Goal: Transaction & Acquisition: Purchase product/service

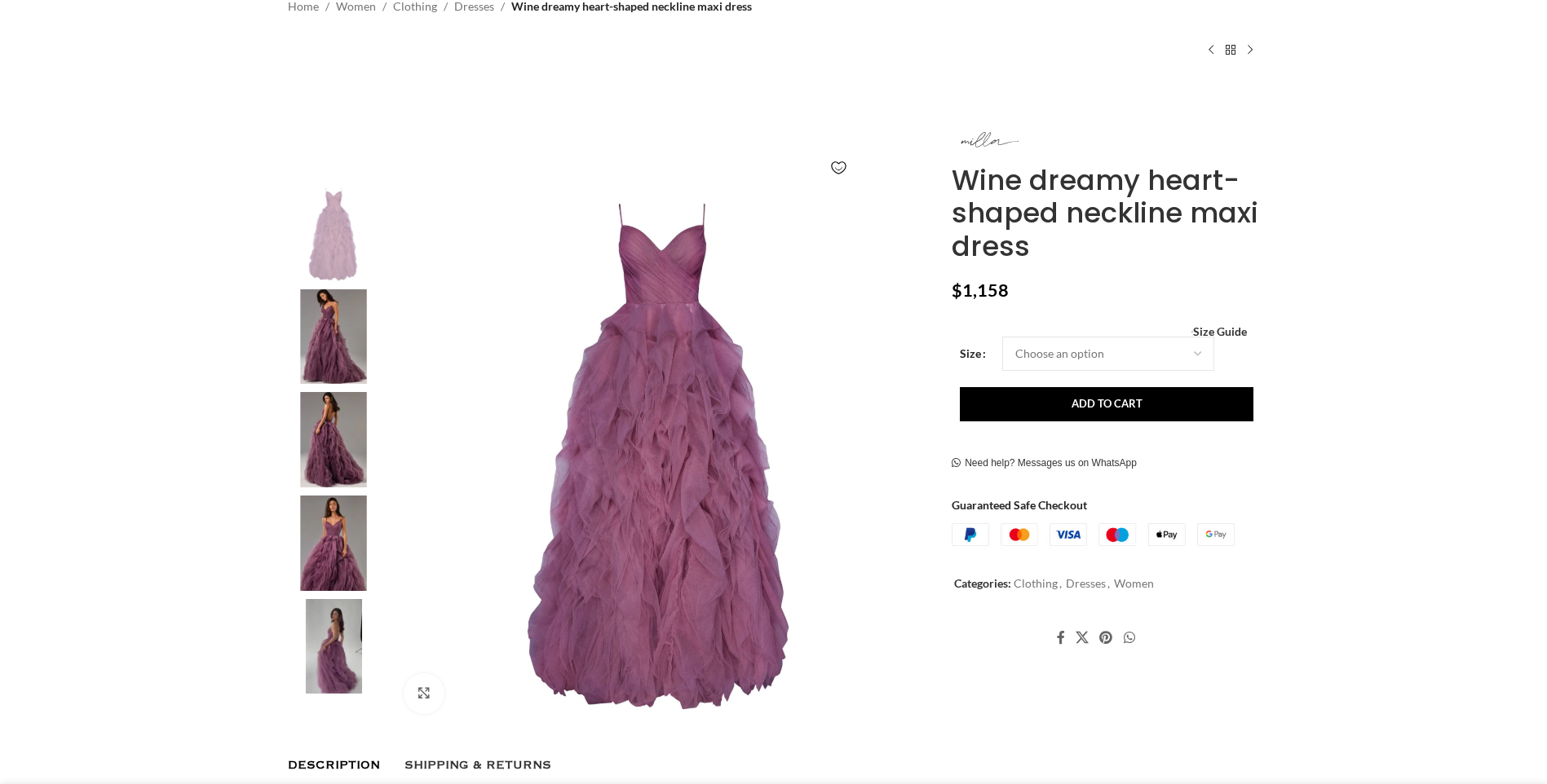
scroll to position [164, 0]
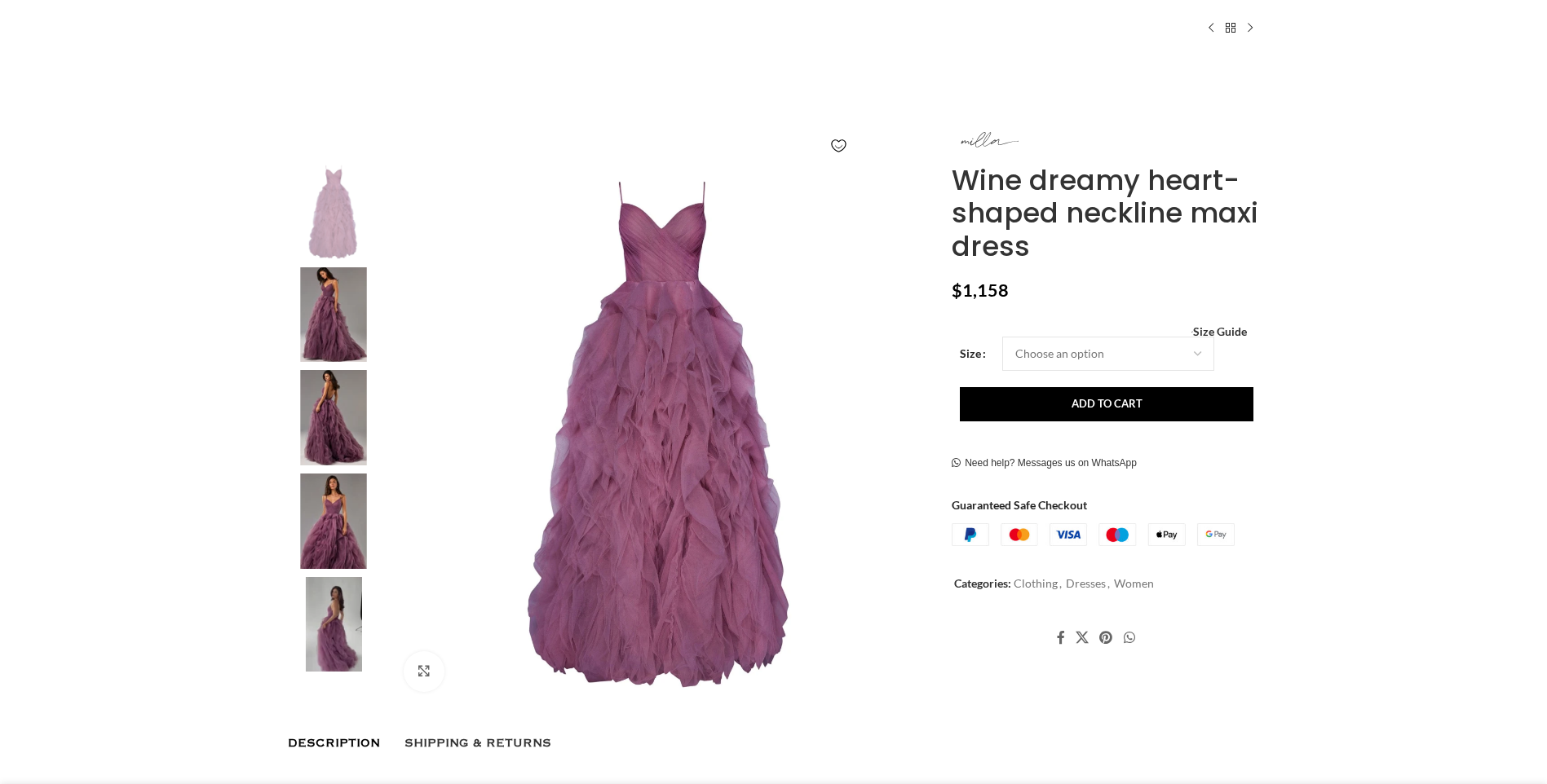
drag, startPoint x: 332, startPoint y: 309, endPoint x: 333, endPoint y: 321, distance: 12.0
click at [332, 309] on img at bounding box center [333, 316] width 100 height 95
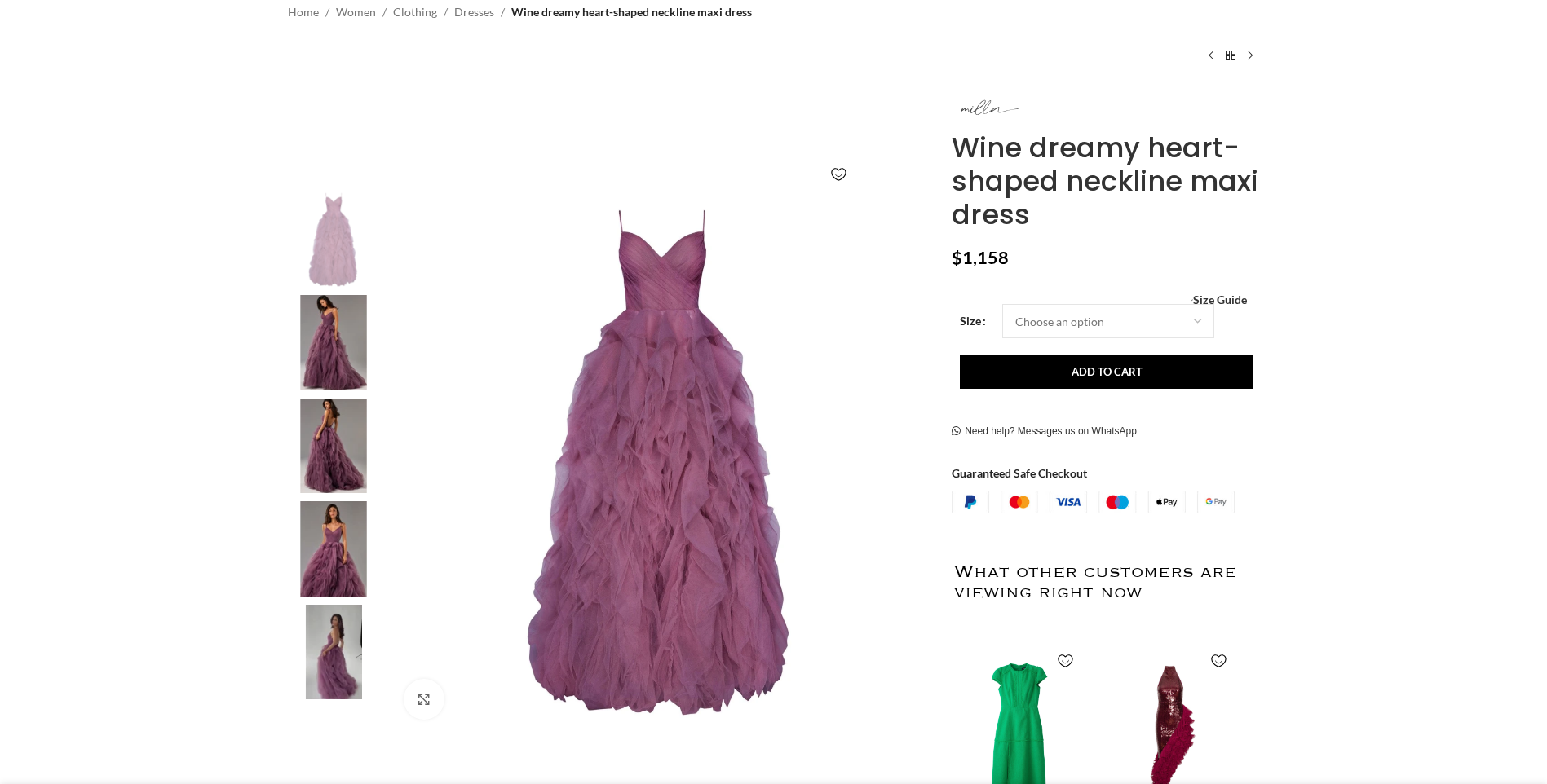
click at [334, 349] on img at bounding box center [333, 343] width 100 height 95
click at [671, 499] on img at bounding box center [662, 463] width 541 height 541
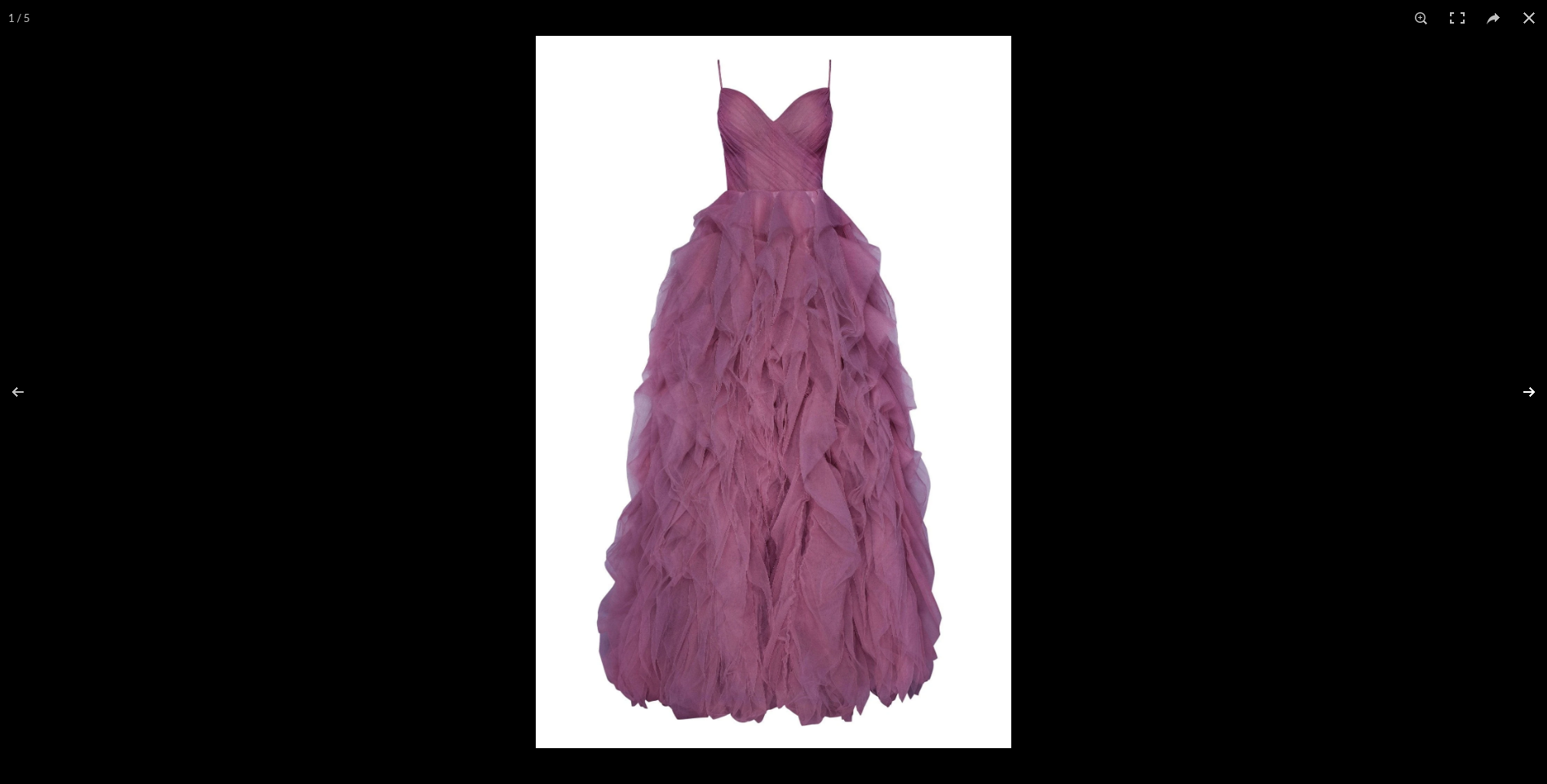
click at [1526, 394] on button at bounding box center [1519, 392] width 57 height 81
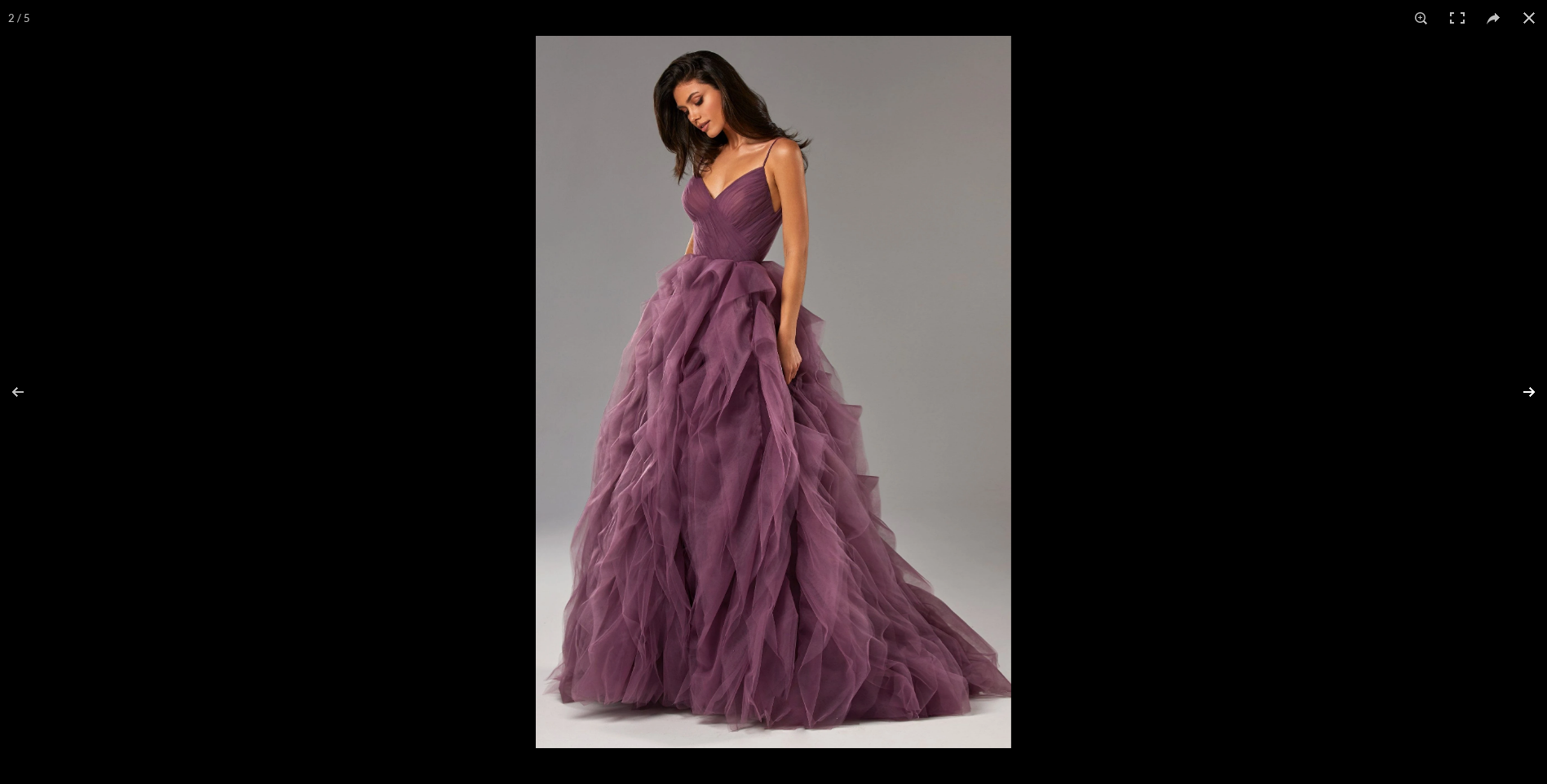
click at [1526, 394] on button at bounding box center [1519, 392] width 57 height 81
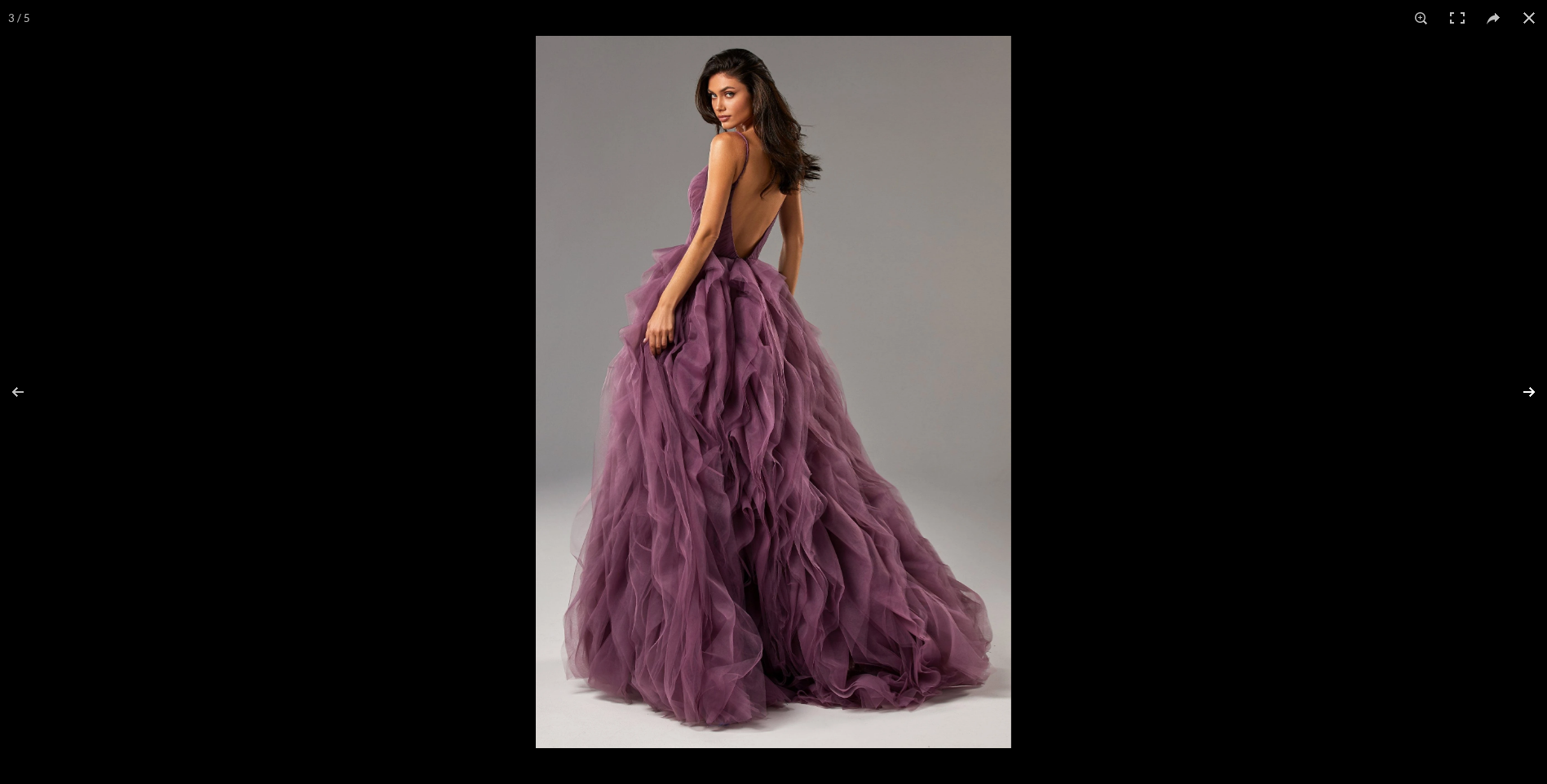
click at [1526, 394] on button at bounding box center [1519, 392] width 57 height 81
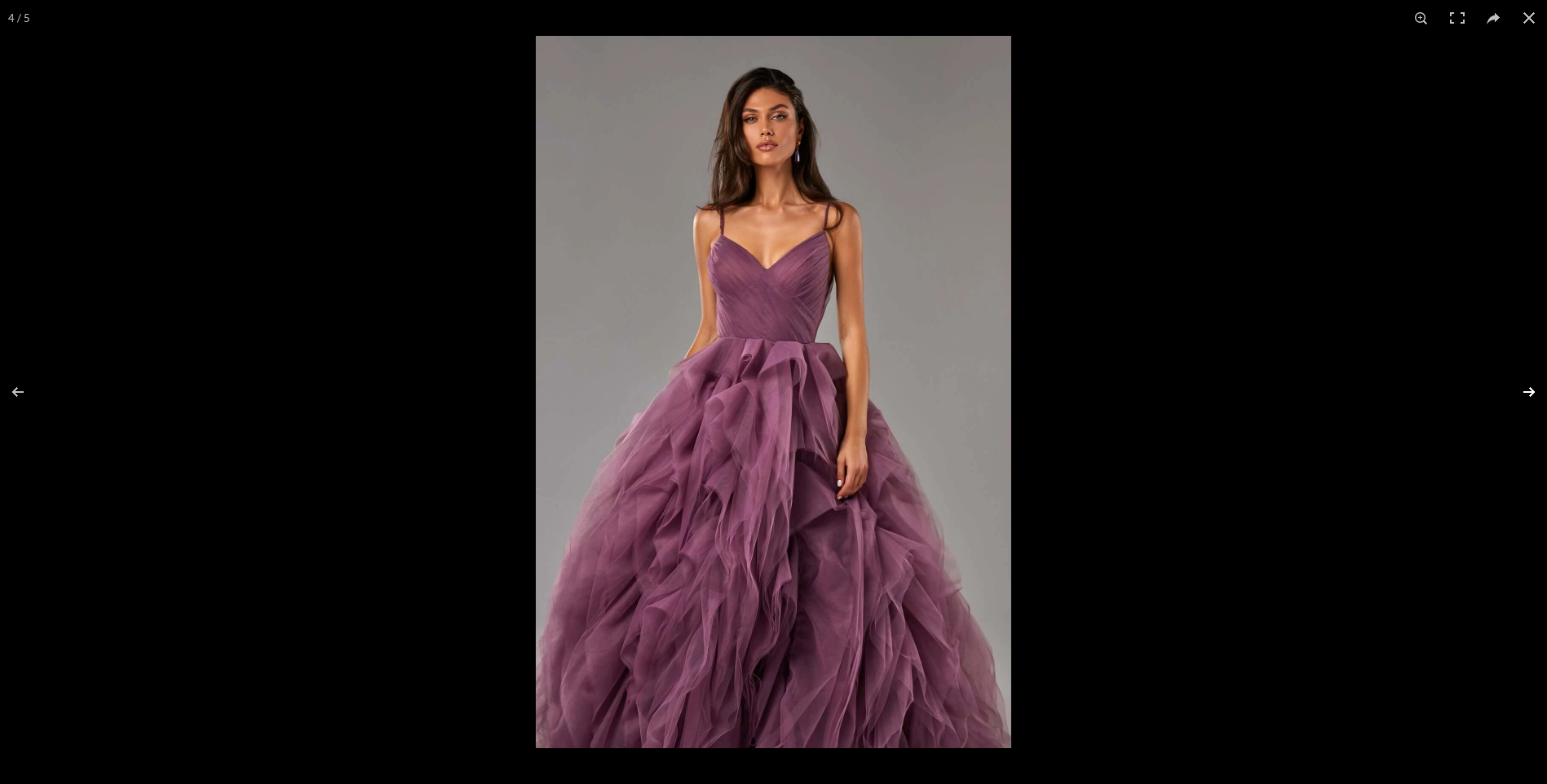
click at [1526, 394] on button at bounding box center [1519, 392] width 57 height 81
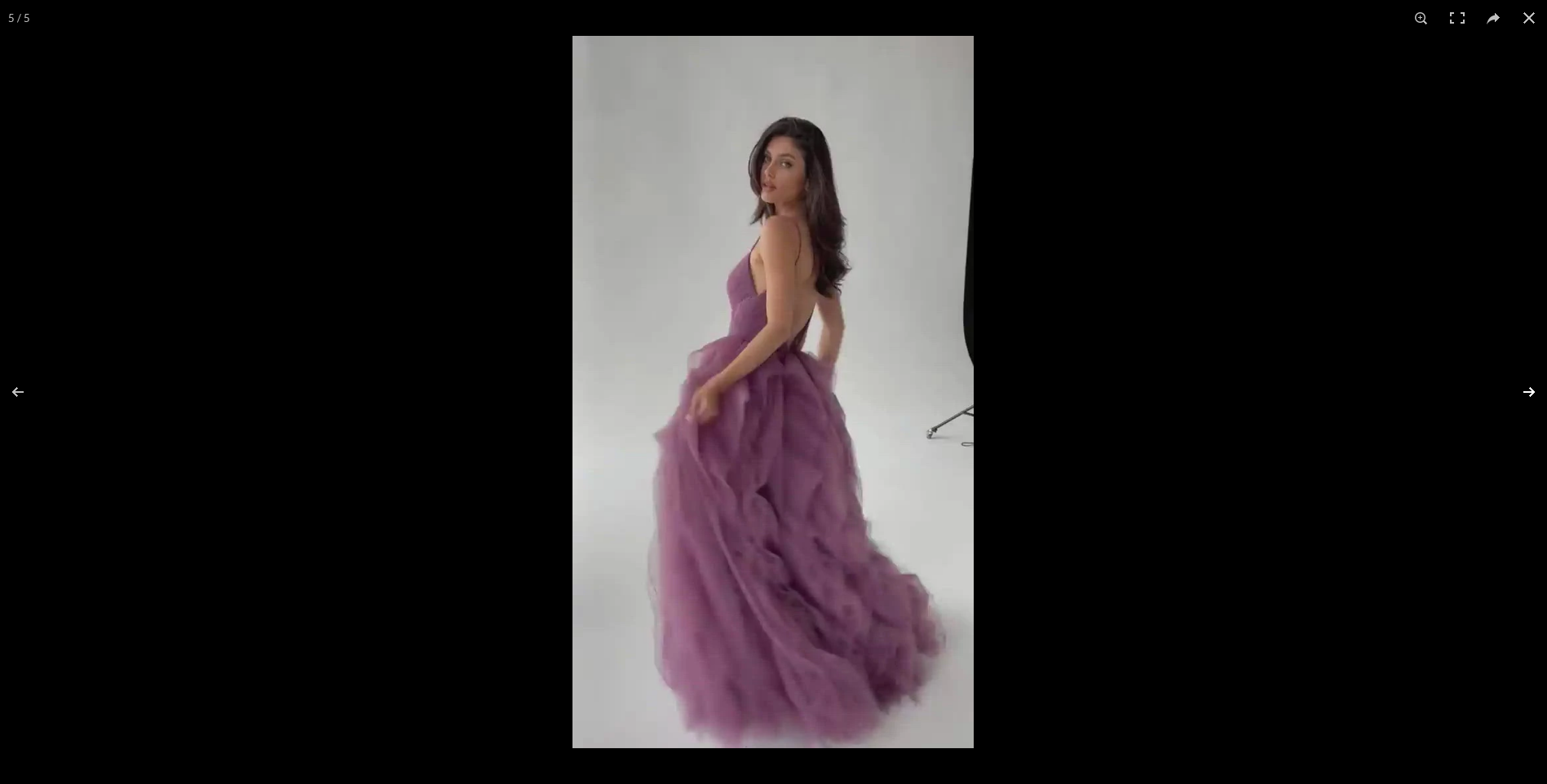
click at [1526, 394] on button at bounding box center [1519, 392] width 57 height 81
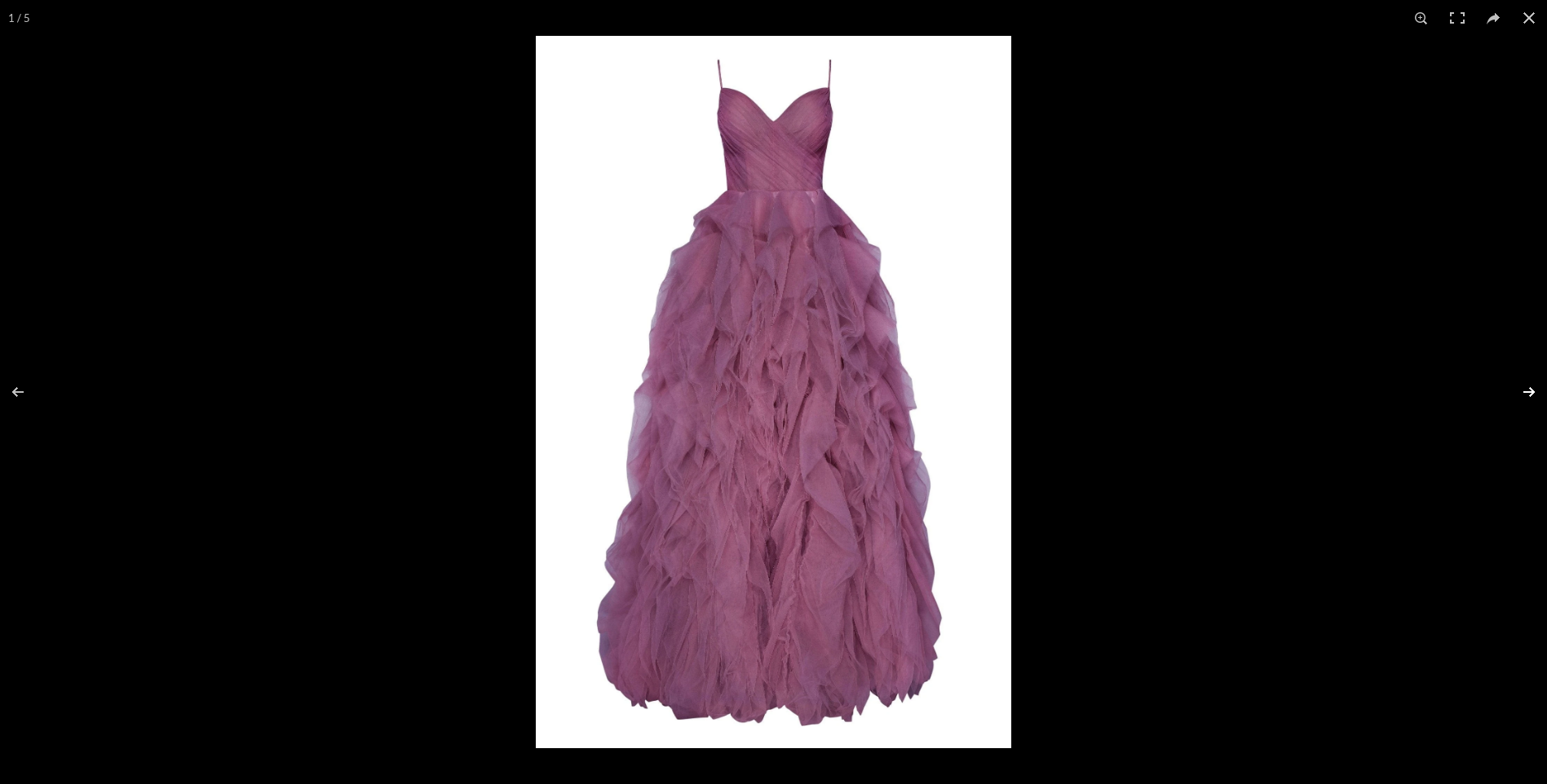
click at [1526, 394] on button at bounding box center [1519, 392] width 57 height 81
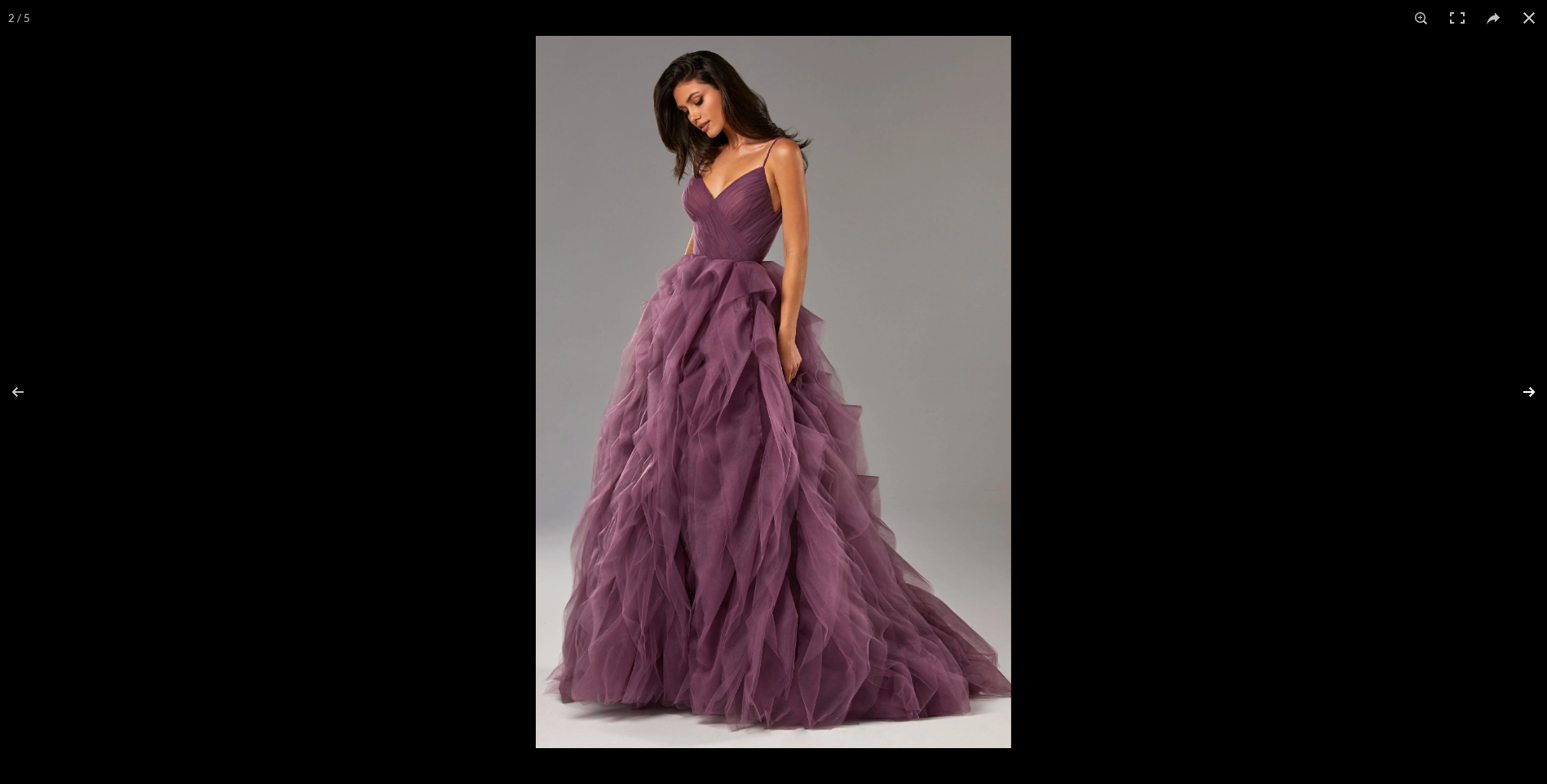
click at [1526, 394] on button at bounding box center [1519, 392] width 57 height 81
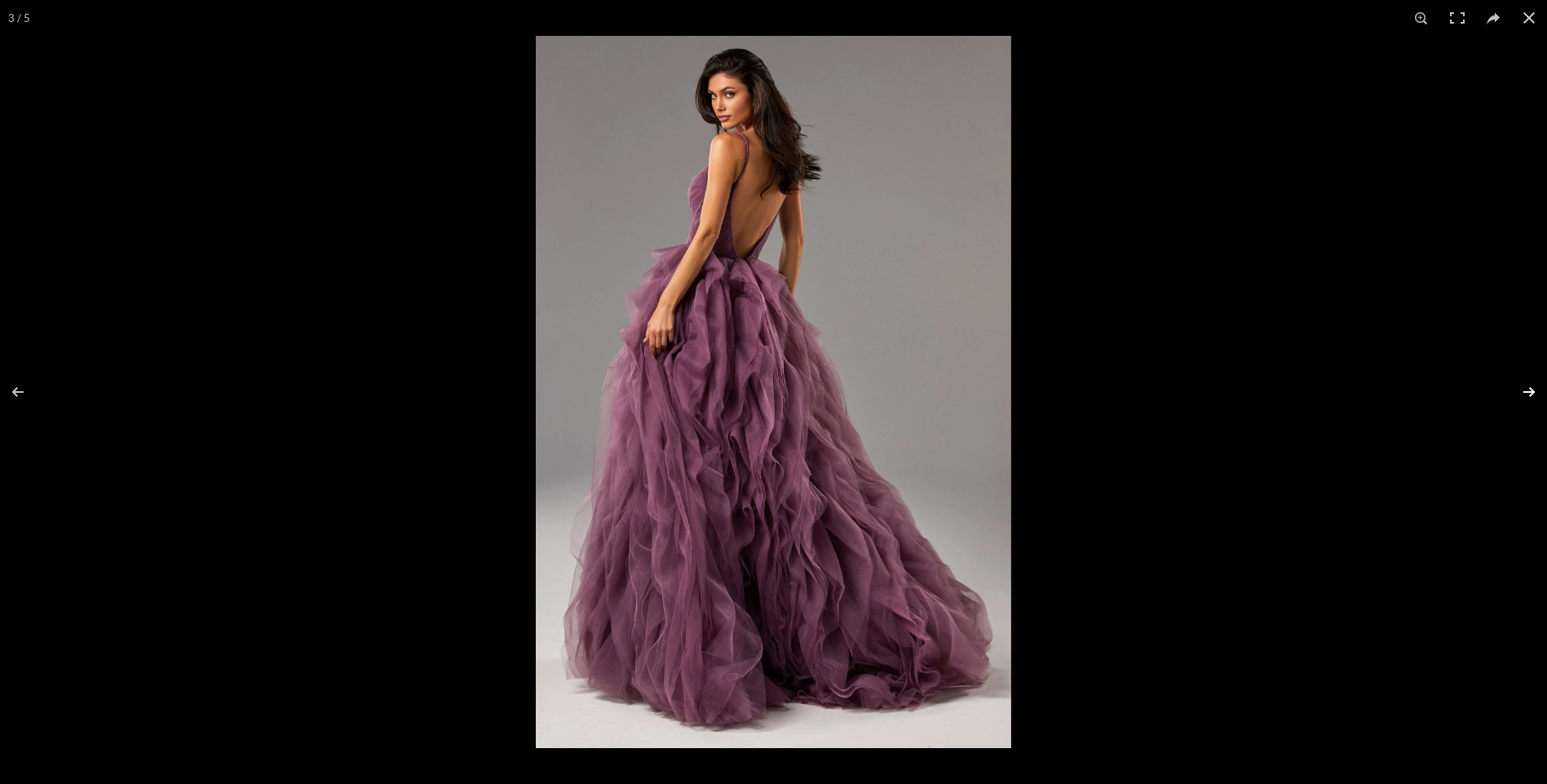
click at [1526, 394] on button at bounding box center [1519, 392] width 57 height 81
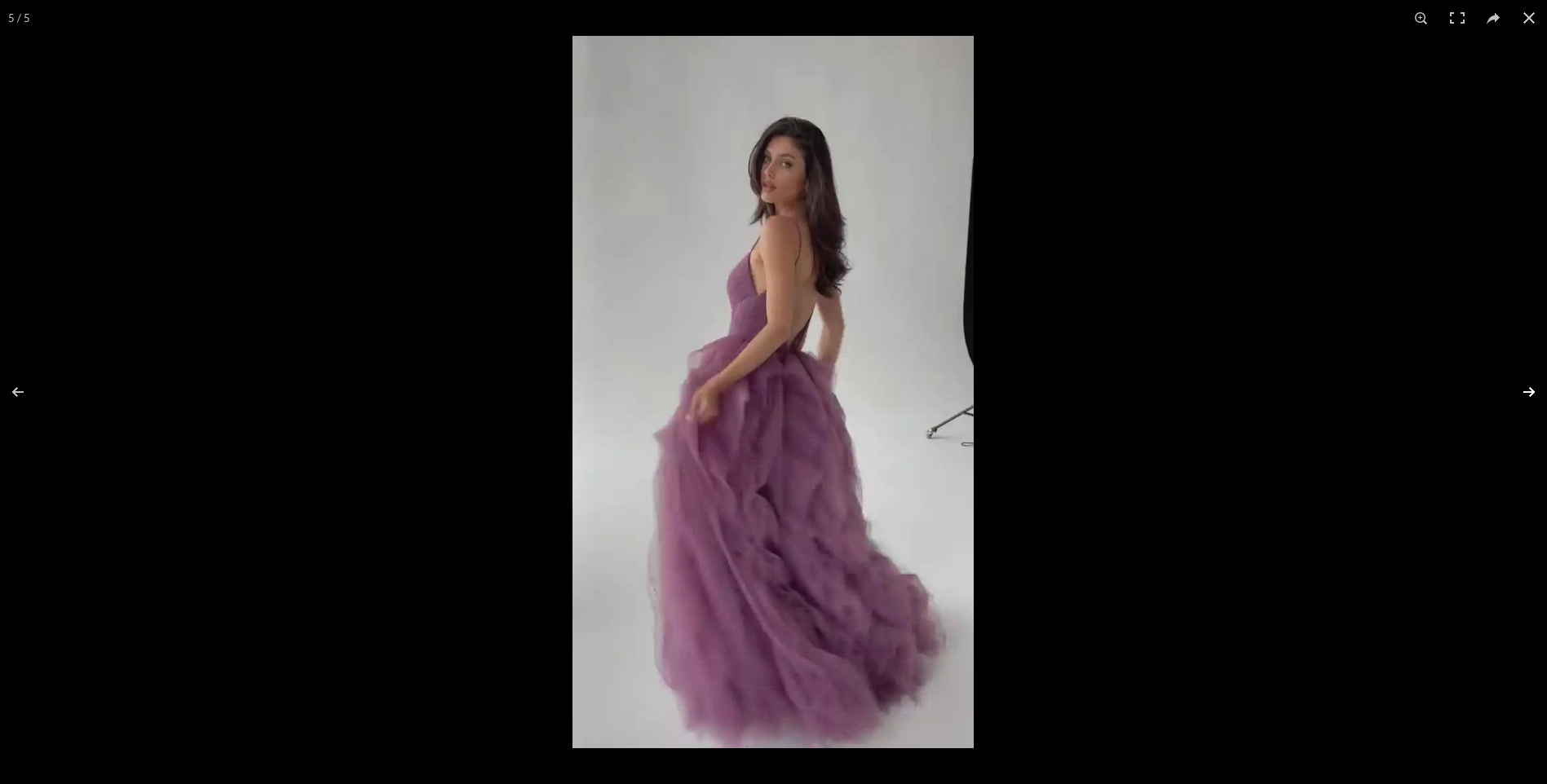
click at [1526, 394] on button at bounding box center [1519, 392] width 57 height 81
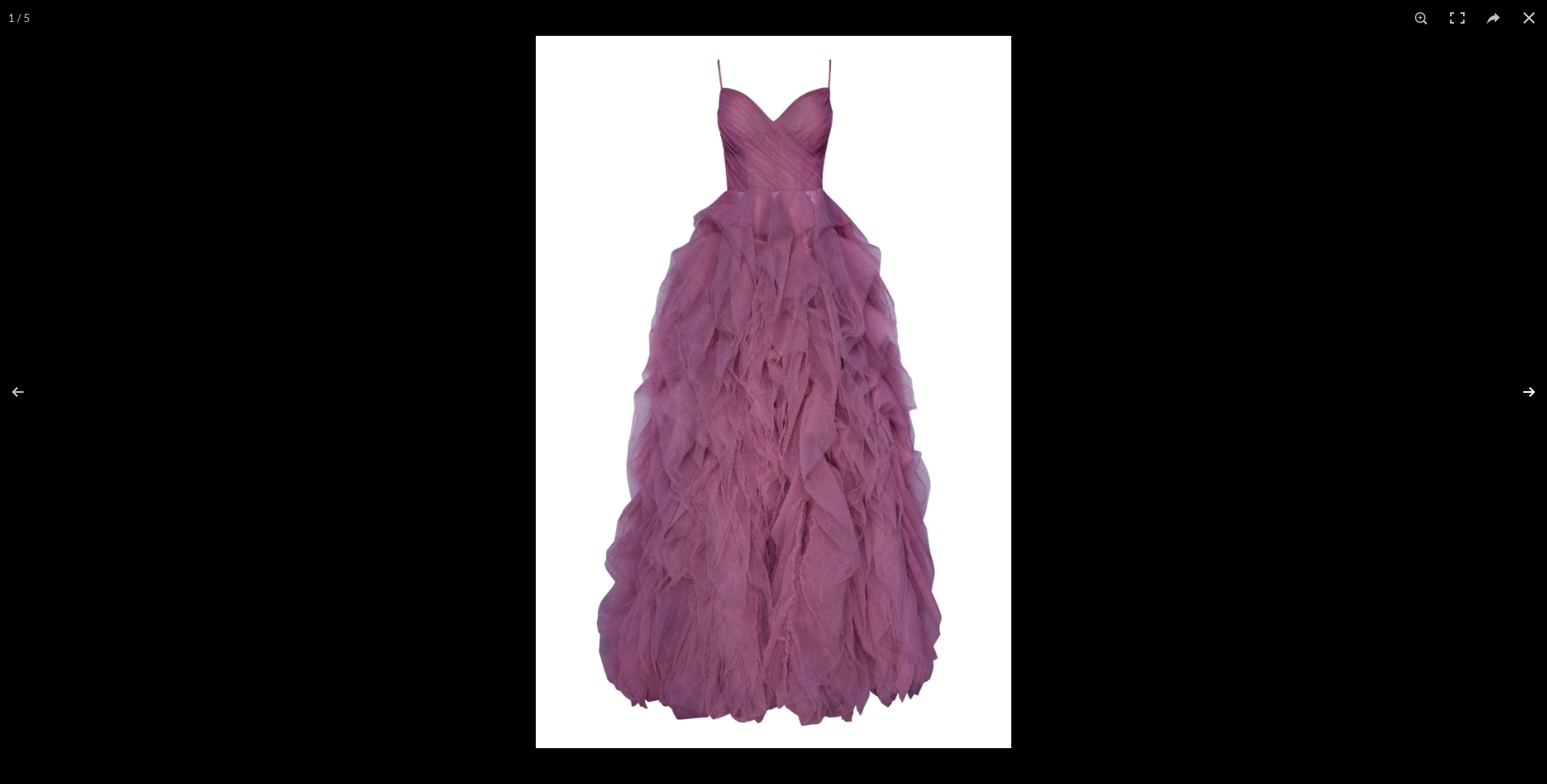
click at [1526, 394] on button at bounding box center [1519, 392] width 57 height 81
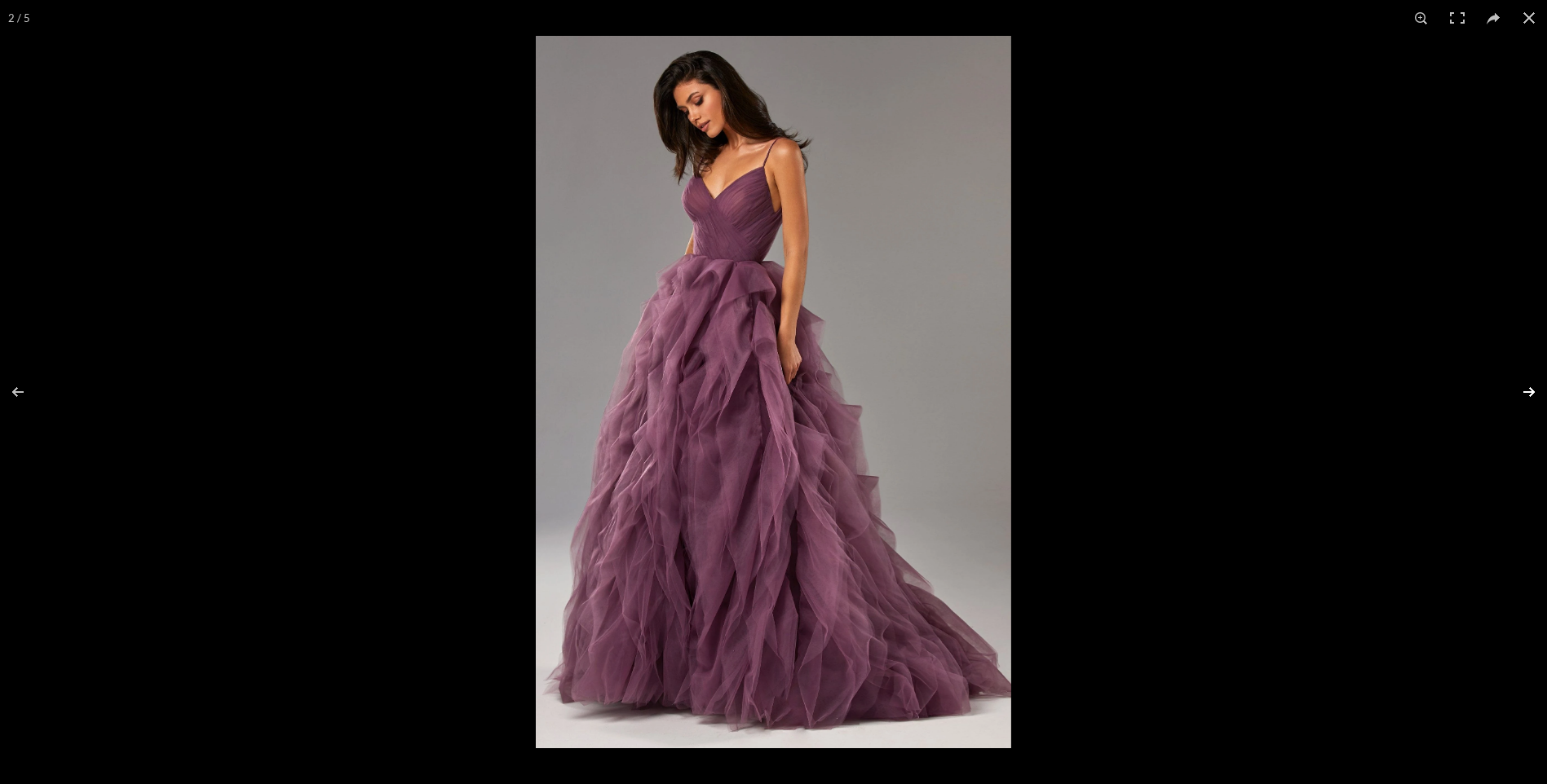
click at [1526, 394] on button at bounding box center [1519, 392] width 57 height 81
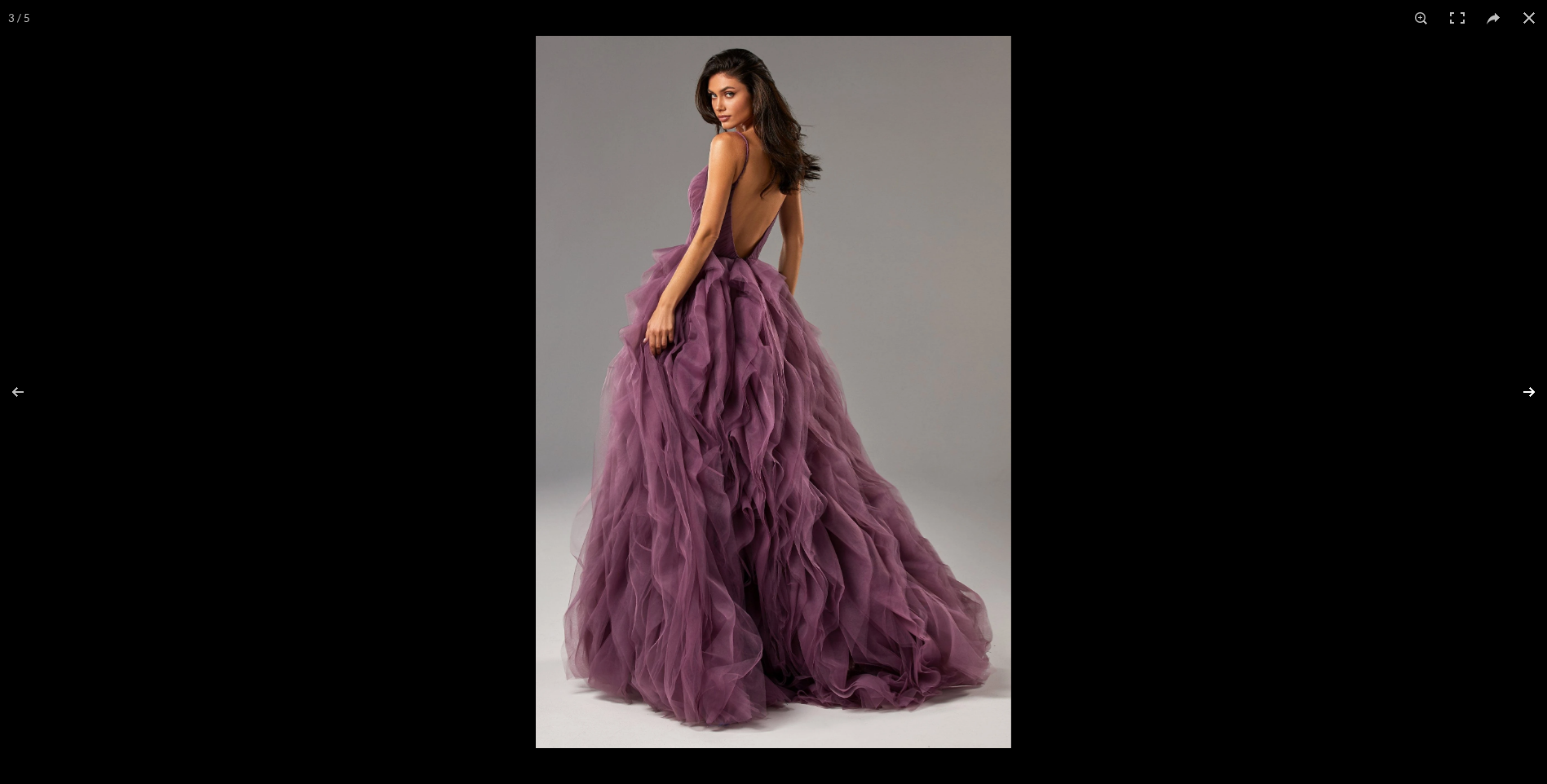
click at [1526, 394] on button at bounding box center [1519, 392] width 57 height 81
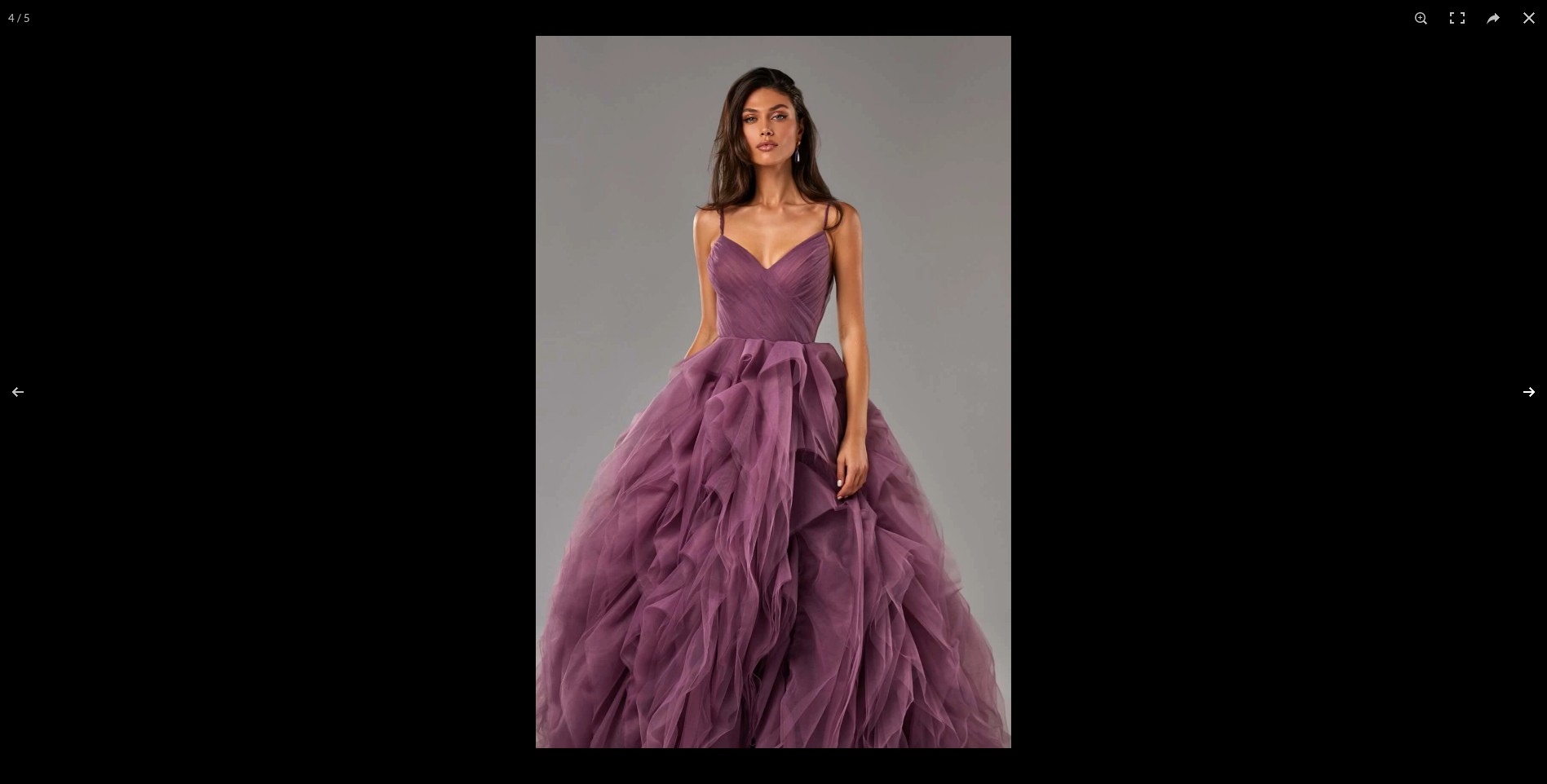
click at [1526, 394] on button at bounding box center [1519, 392] width 57 height 81
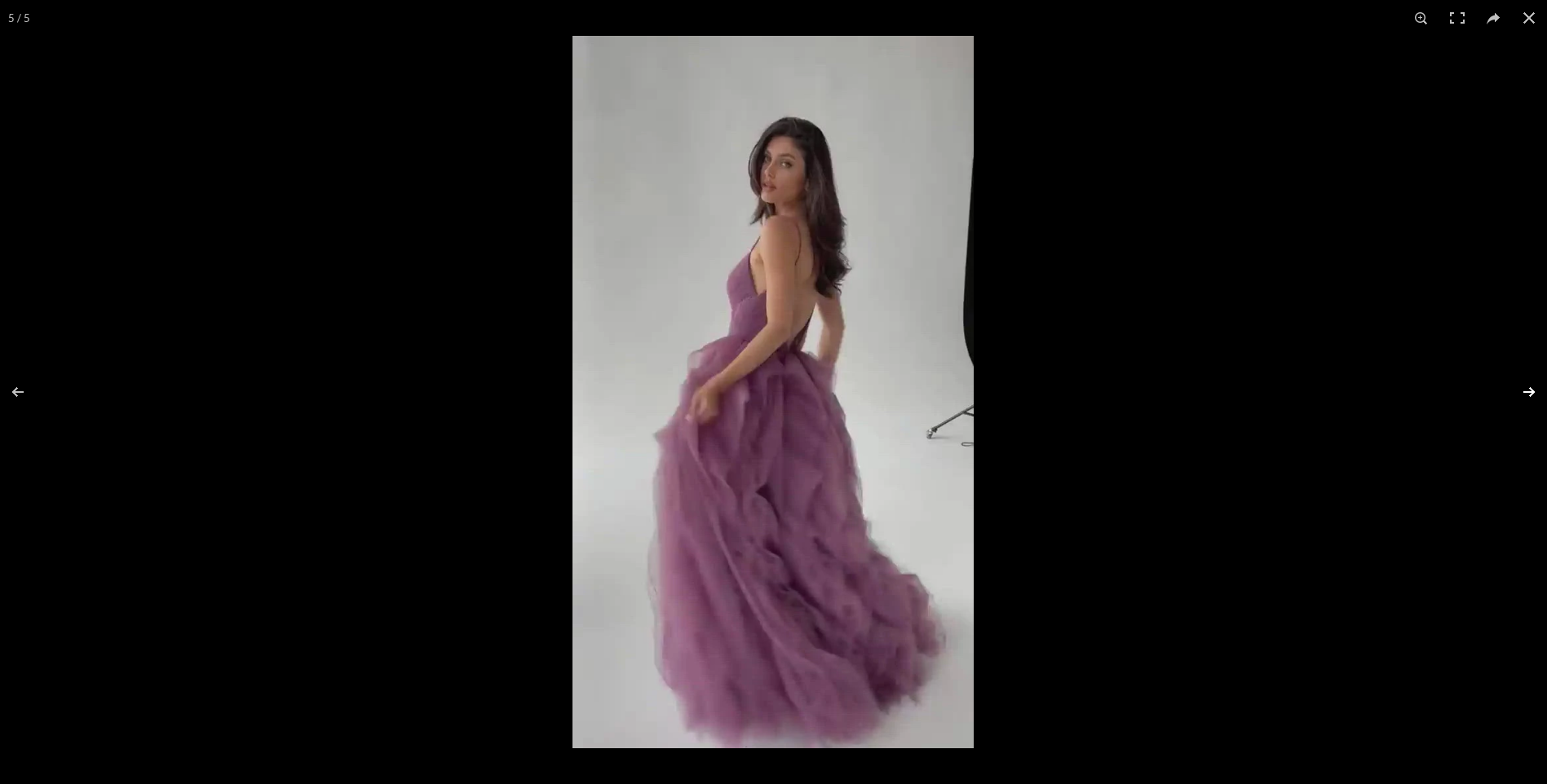
click at [1526, 394] on button at bounding box center [1519, 392] width 57 height 81
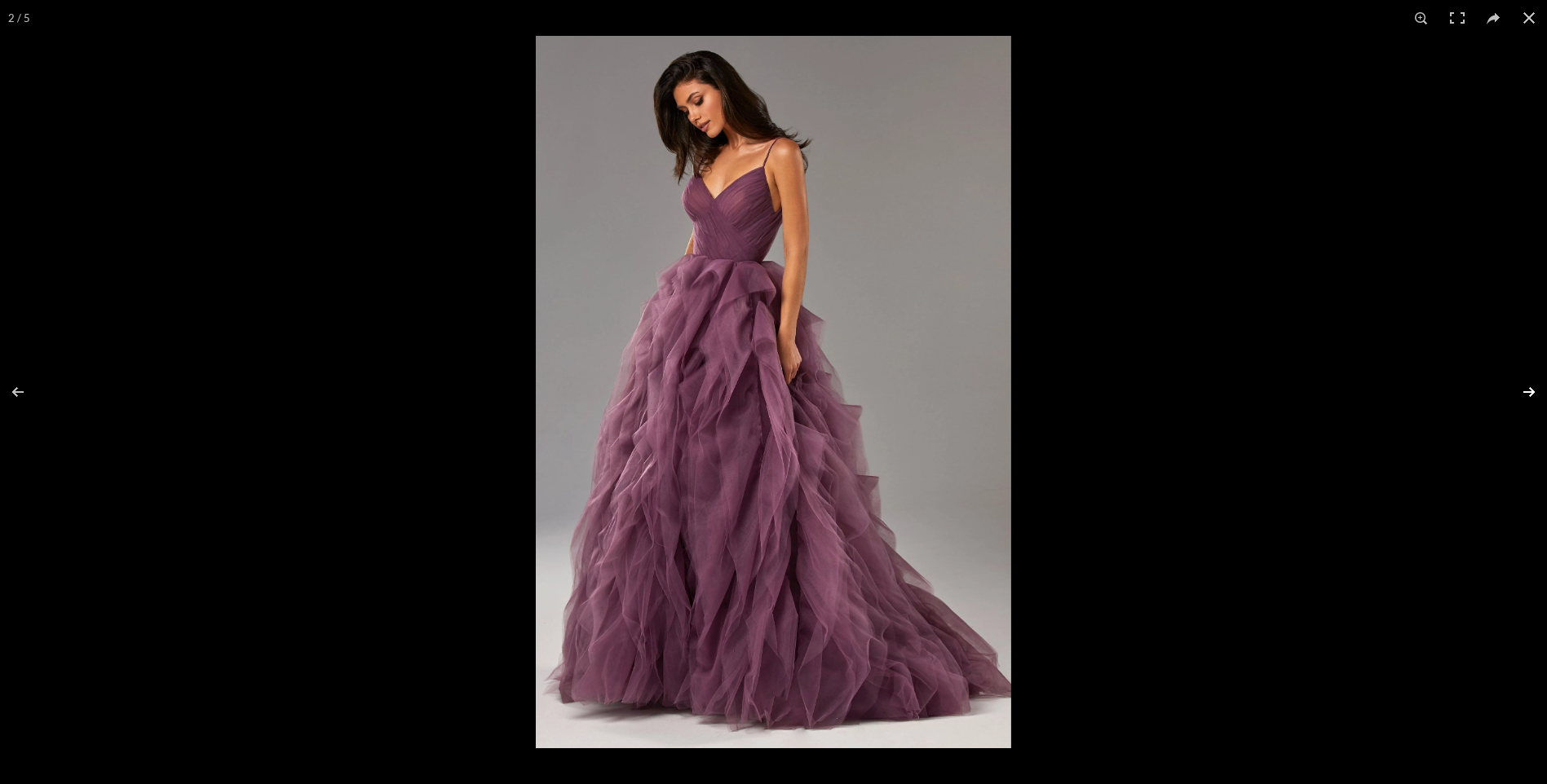
click at [1526, 394] on button at bounding box center [1519, 392] width 57 height 81
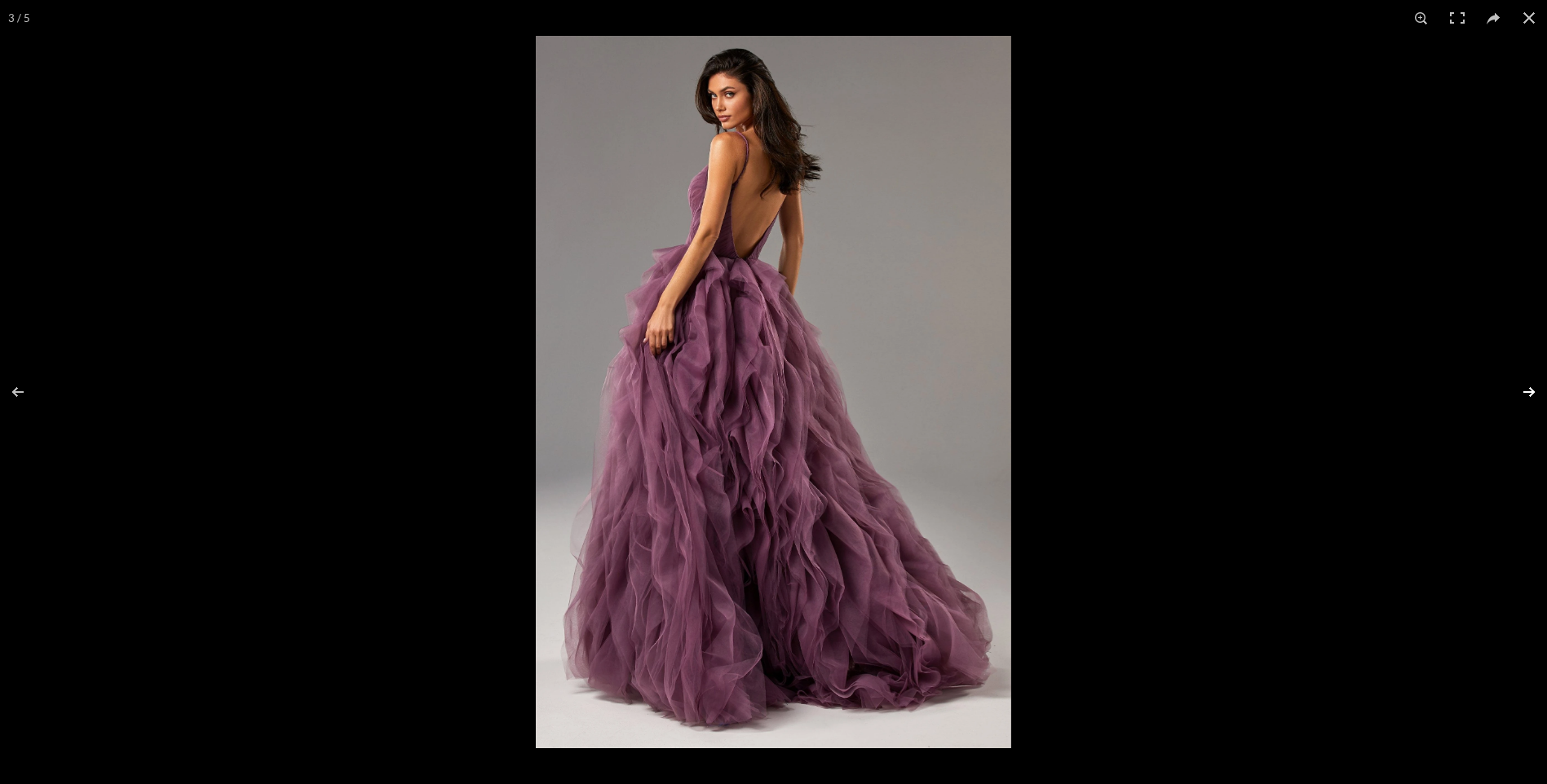
click at [1526, 394] on button at bounding box center [1519, 392] width 57 height 81
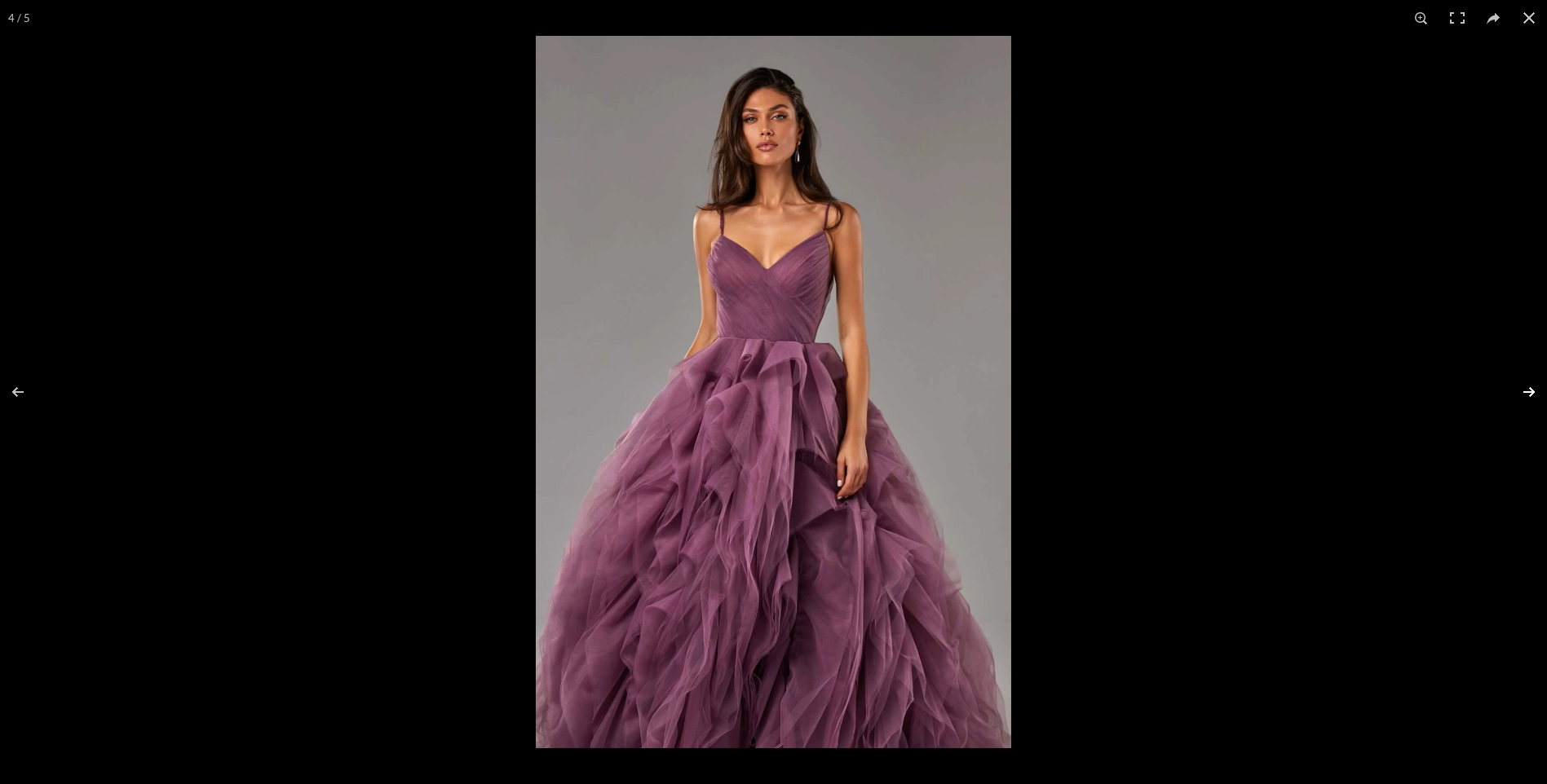
click at [1526, 394] on button at bounding box center [1519, 392] width 57 height 81
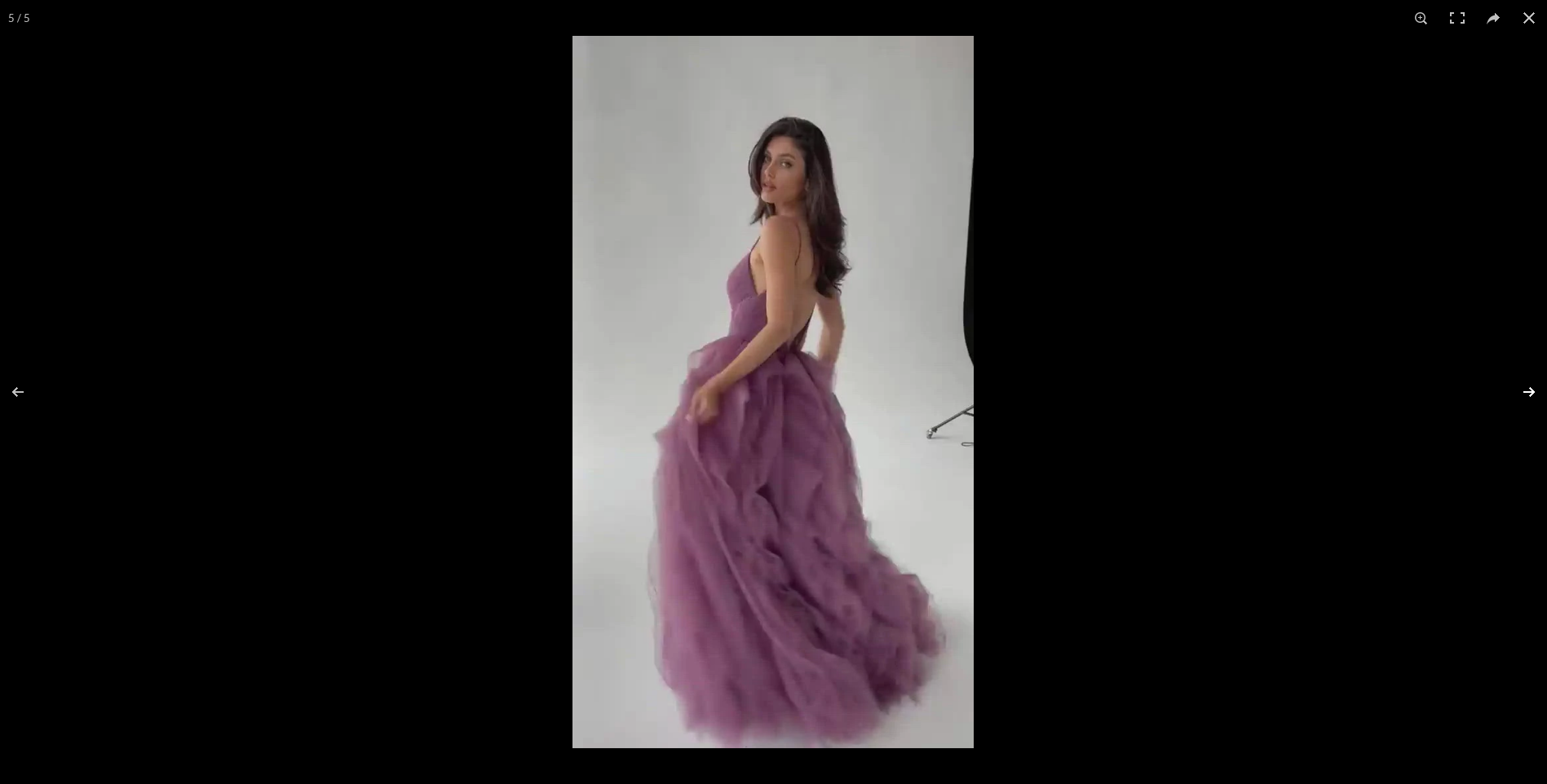
click at [1526, 394] on button at bounding box center [1519, 392] width 57 height 81
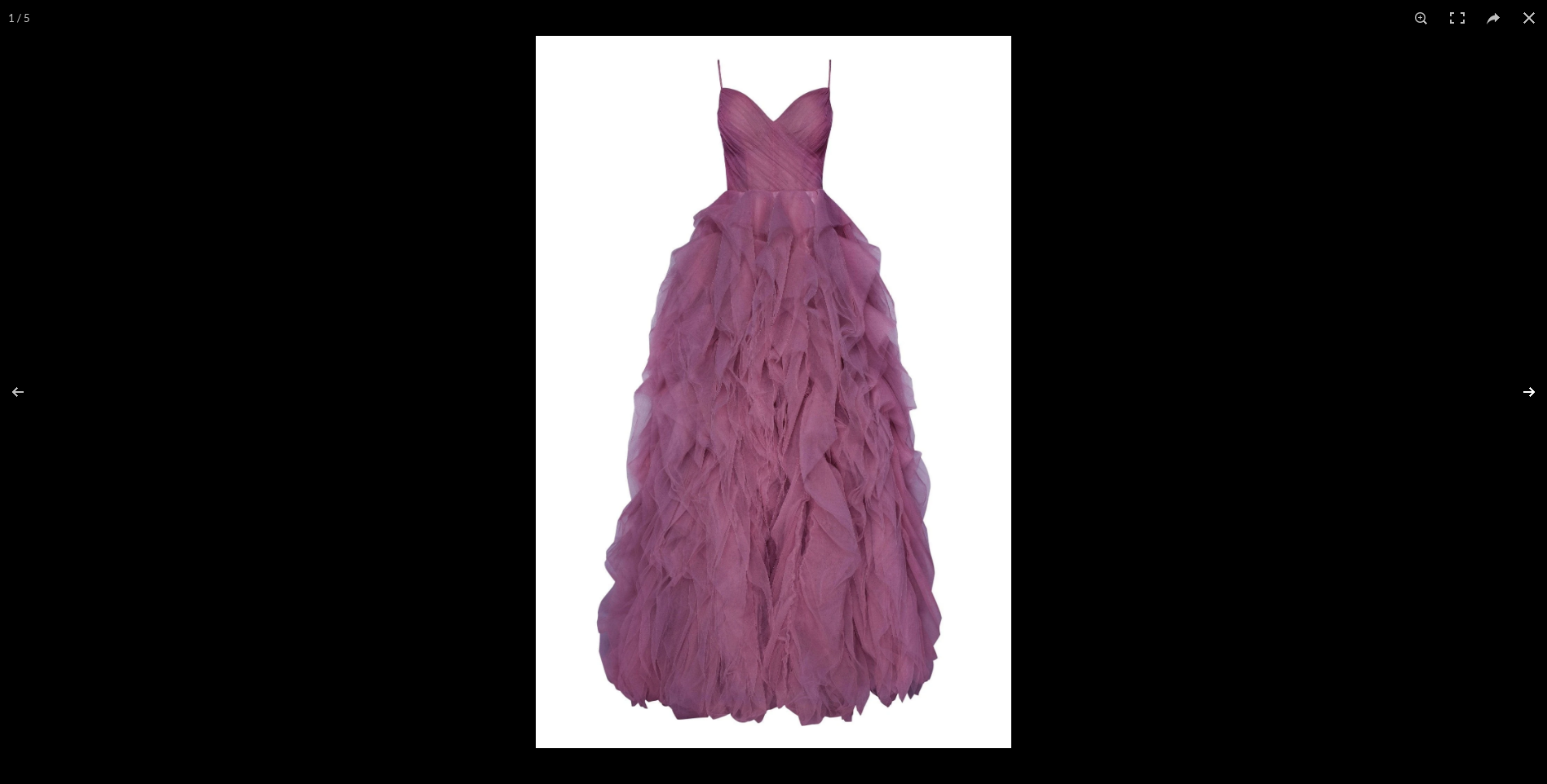
click at [1526, 394] on button at bounding box center [1519, 392] width 57 height 81
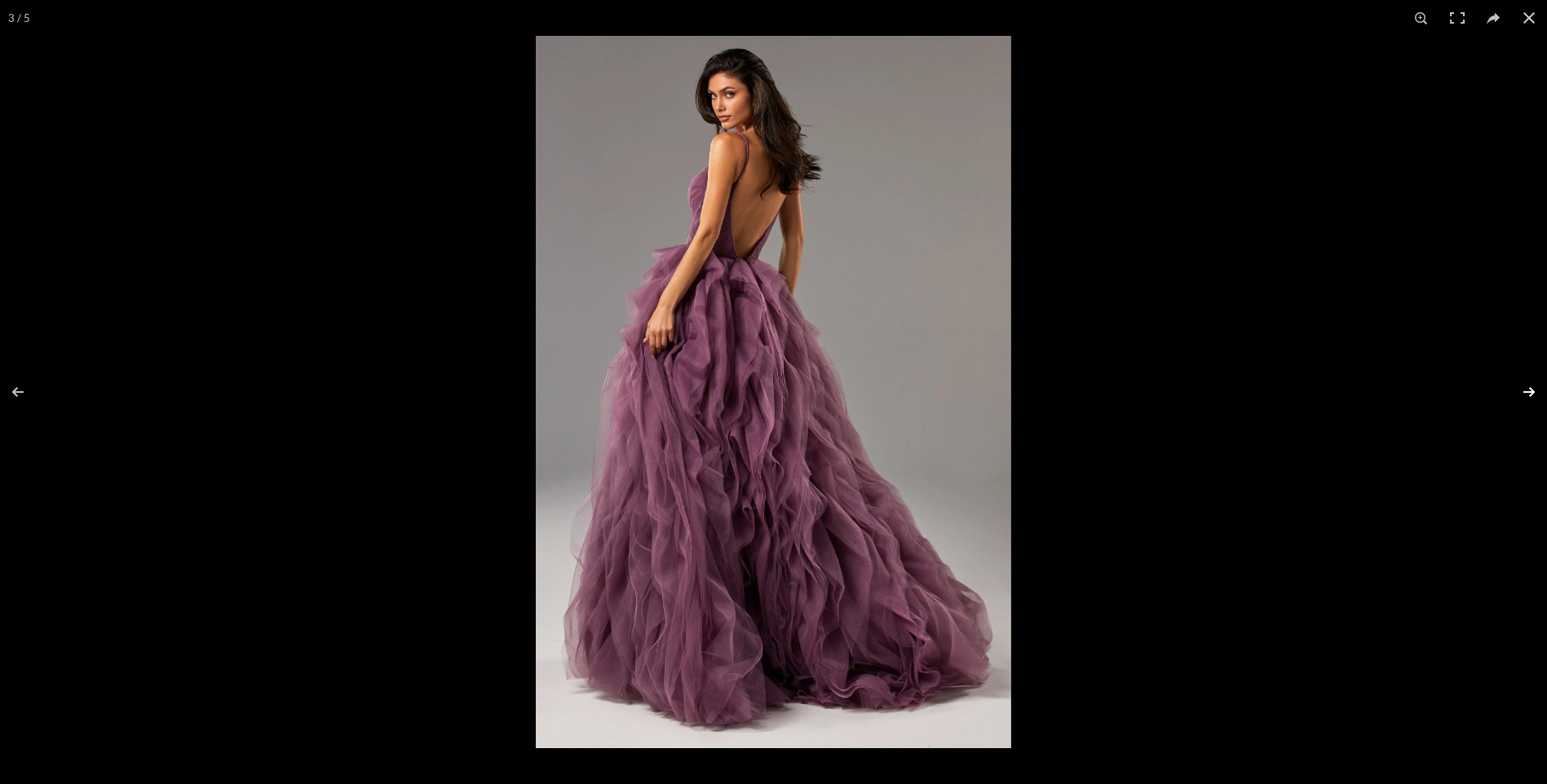
click at [1526, 394] on button at bounding box center [1519, 392] width 57 height 81
